Goal: Go to known website: Access a specific website the user already knows

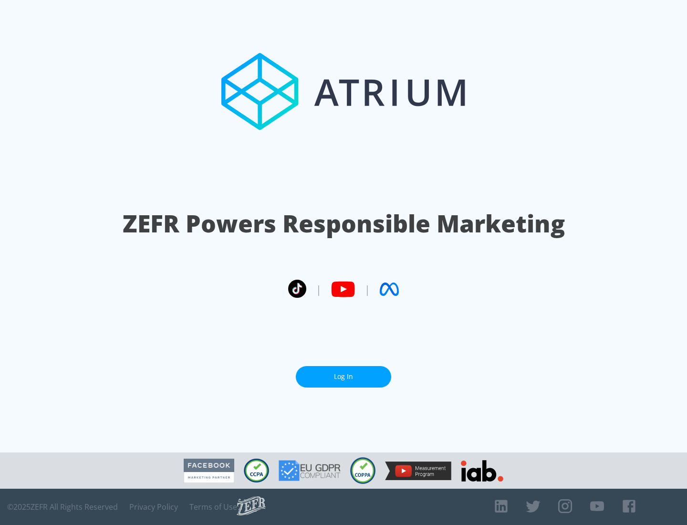
click at [344, 376] on link "Log In" at bounding box center [343, 376] width 95 height 21
